Goal: Find specific page/section: Find specific page/section

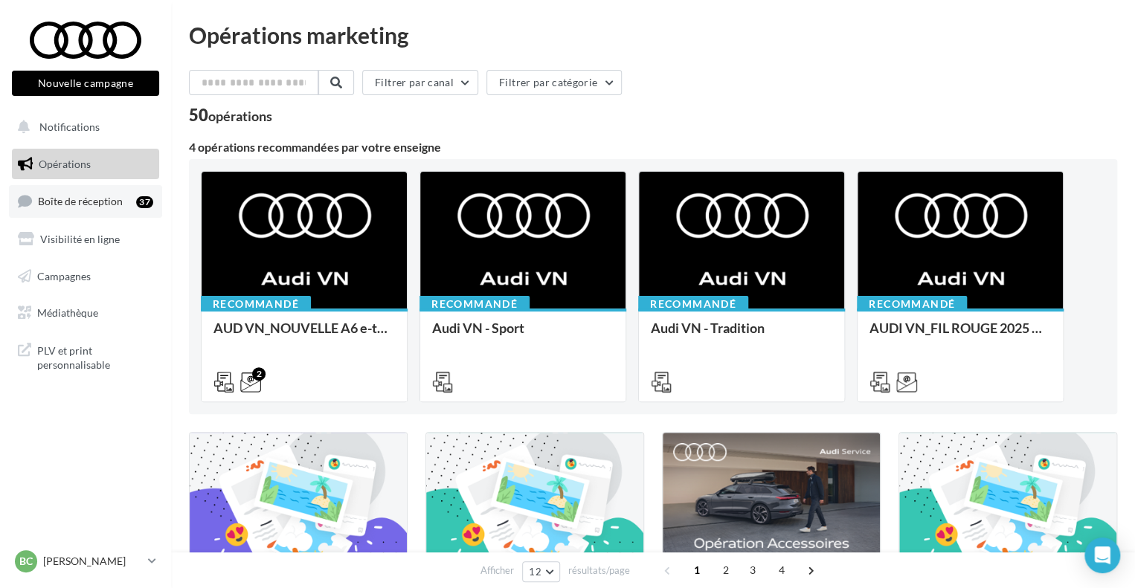
click at [57, 195] on span "Boîte de réception" at bounding box center [80, 201] width 85 height 13
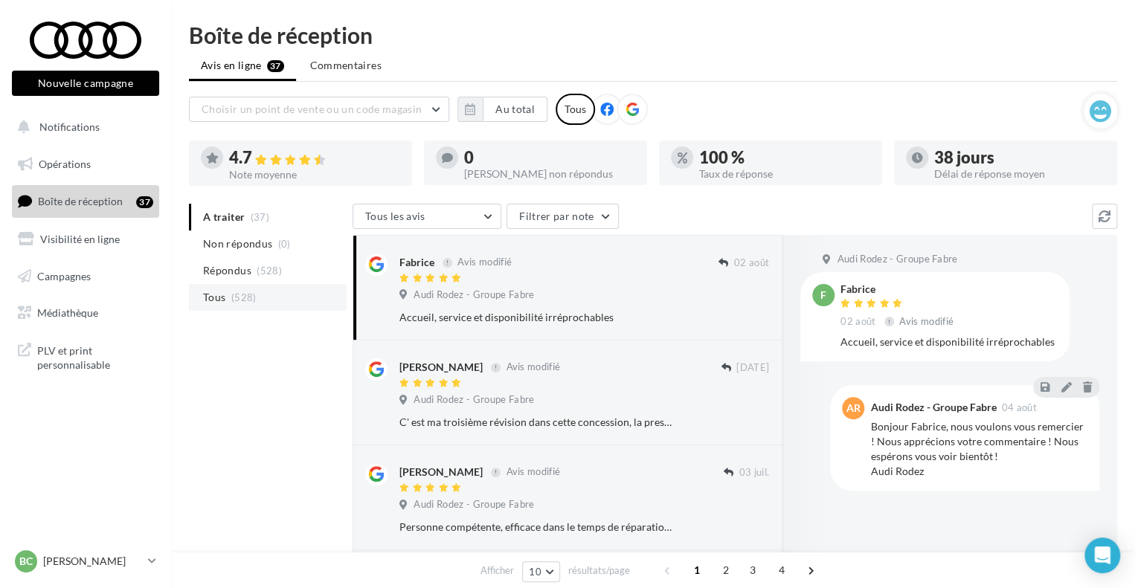
click at [246, 289] on li "Tous (528)" at bounding box center [268, 297] width 158 height 27
